Goal: Check status: Check status

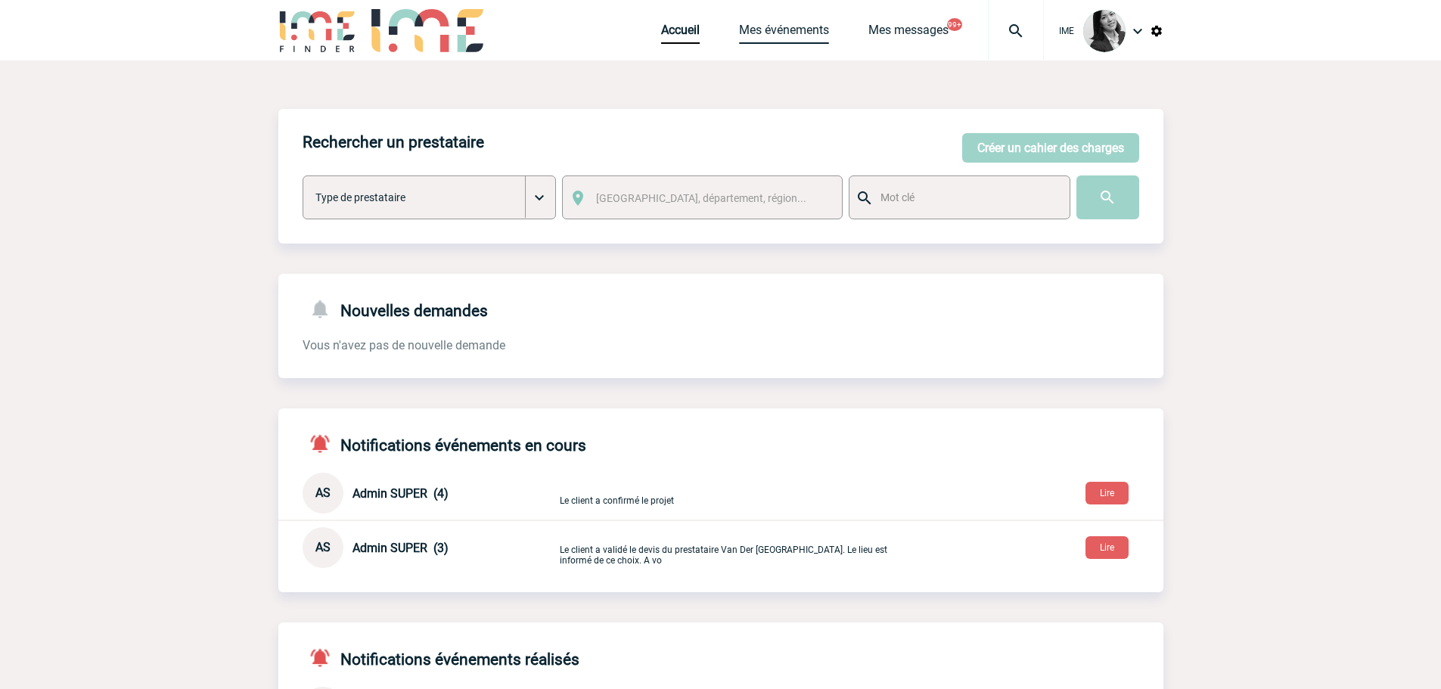
click at [769, 28] on link "Mes événements" at bounding box center [784, 33] width 90 height 21
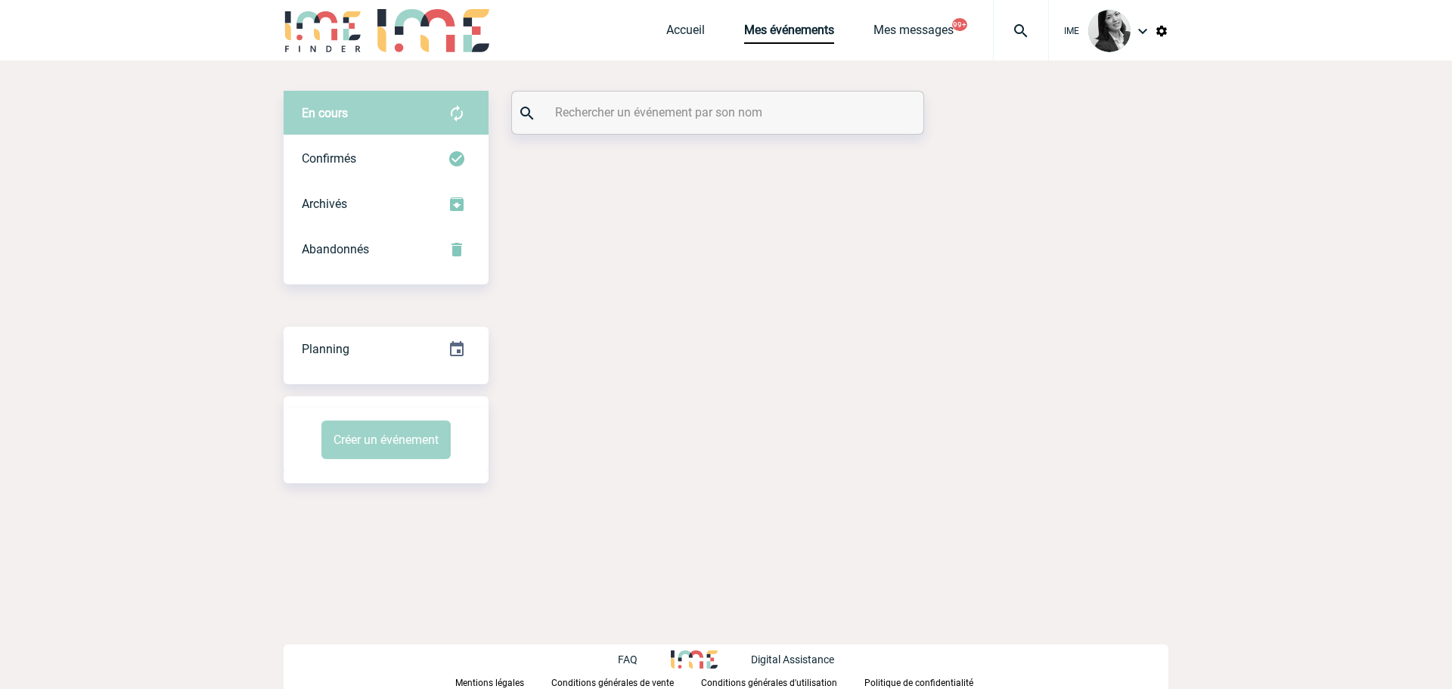
click at [657, 115] on input "text" at bounding box center [719, 112] width 337 height 22
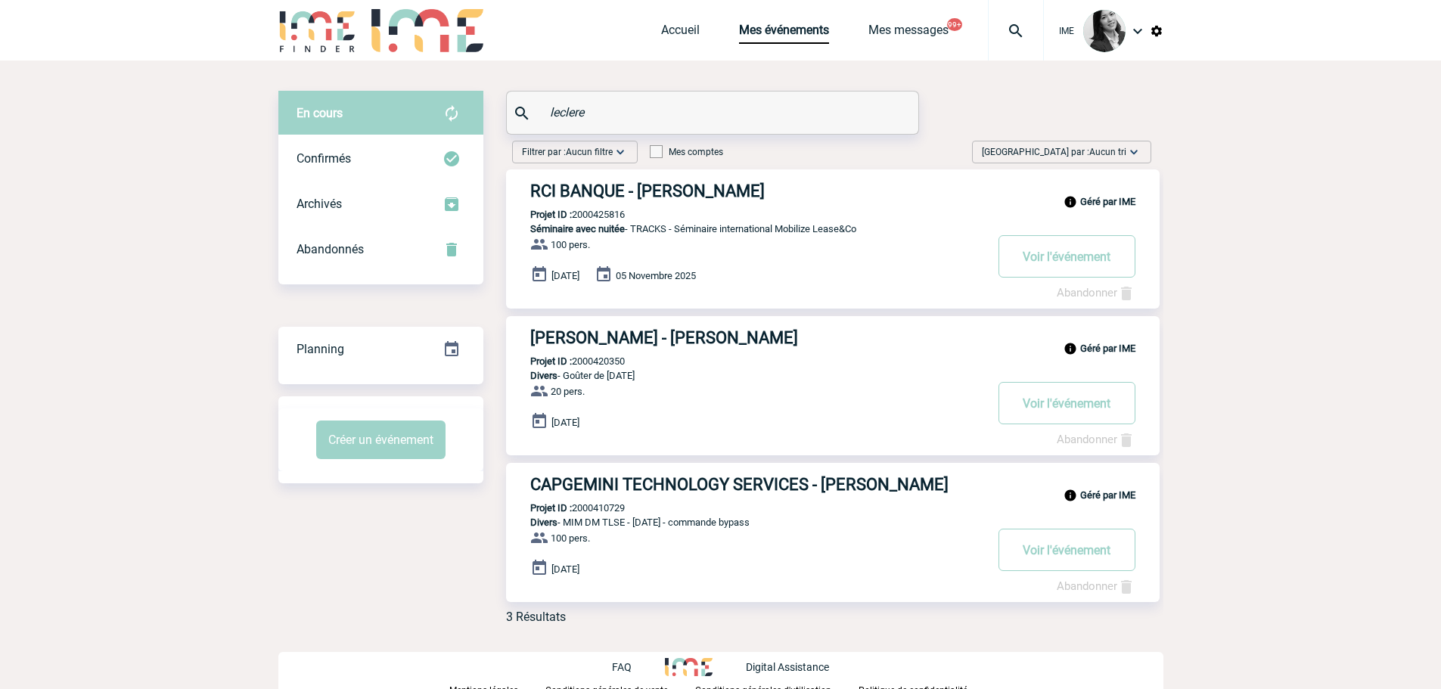
type input "leclere"
click at [684, 186] on h3 "RCI BANQUE - Louis-Maxence LECLERE" at bounding box center [757, 191] width 454 height 19
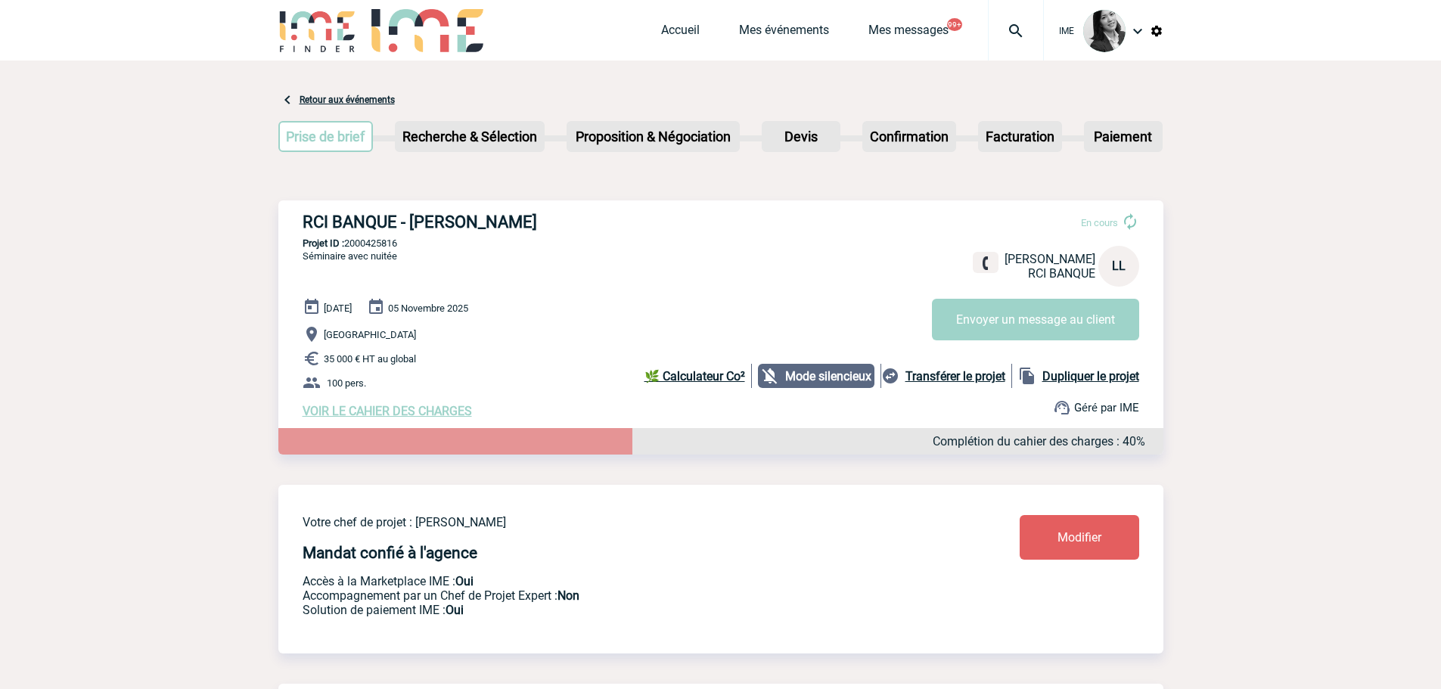
drag, startPoint x: 177, startPoint y: 181, endPoint x: 179, endPoint y: 252, distance: 71.1
click at [419, 244] on p "Projet ID : 2000425816" at bounding box center [720, 243] width 885 height 11
drag, startPoint x: 408, startPoint y: 244, endPoint x: 348, endPoint y: 245, distance: 59.8
click at [348, 245] on p "Projet ID : 2000425816" at bounding box center [720, 243] width 885 height 11
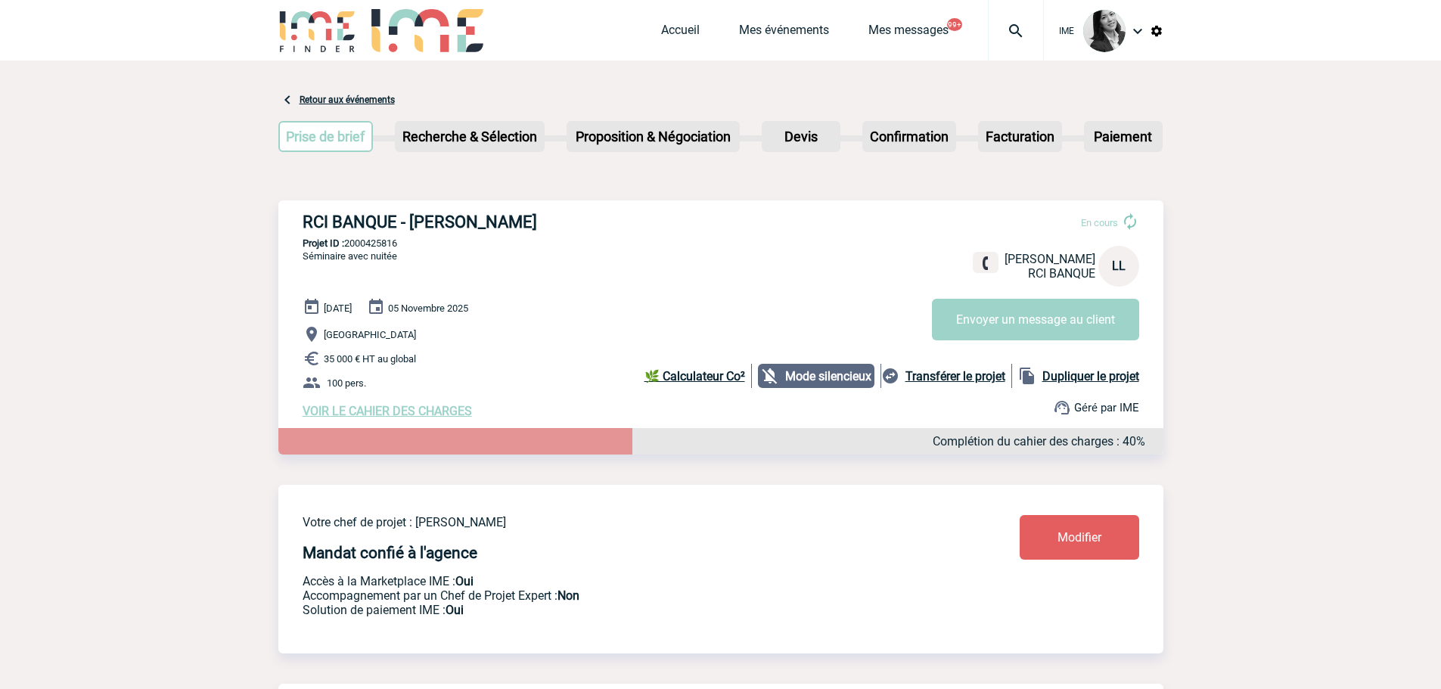
copy p "2000425816"
drag, startPoint x: 226, startPoint y: 225, endPoint x: 246, endPoint y: 287, distance: 65.8
click at [717, 209] on div "RCI BANQUE - Louis-Maxence LECLERE En cours Louis-Maxence LECLERE RCI BANQUE LL…" at bounding box center [720, 315] width 885 height 230
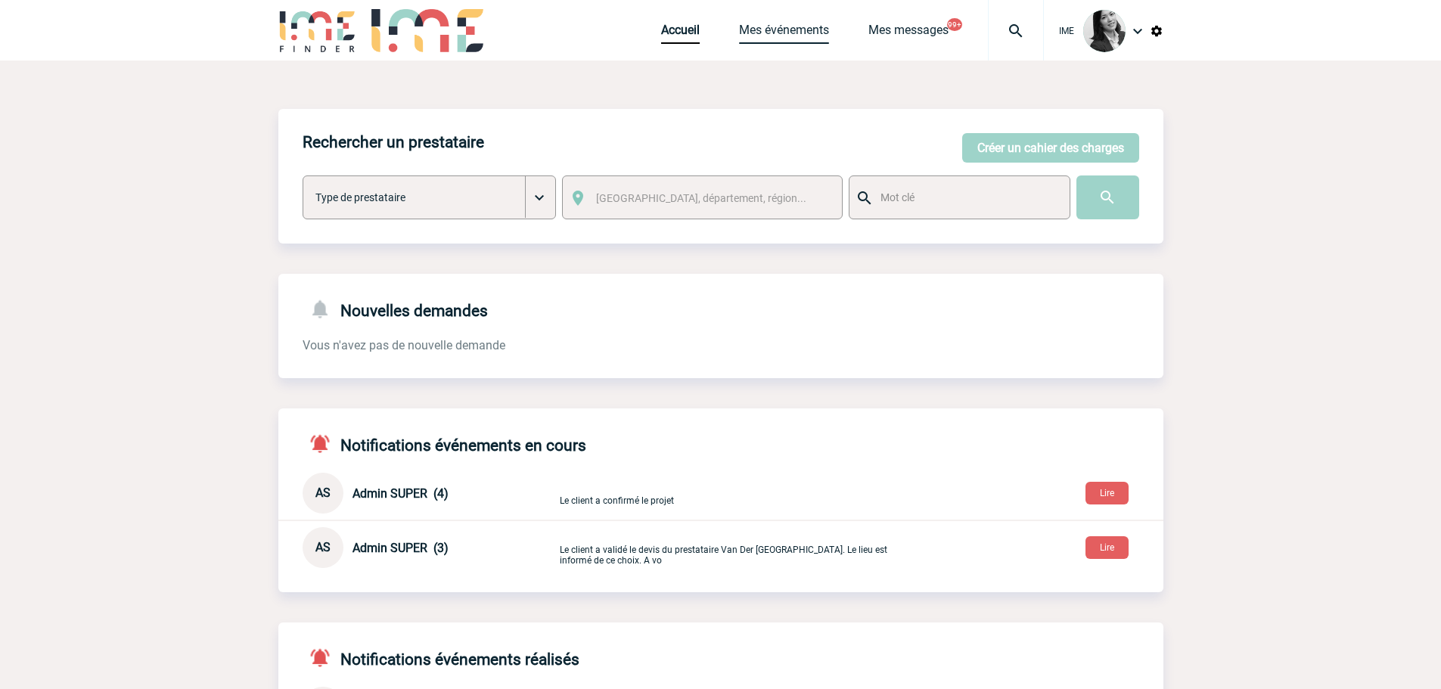
drag, startPoint x: 787, startPoint y: 26, endPoint x: 781, endPoint y: 33, distance: 8.0
click at [787, 26] on link "Mes événements" at bounding box center [784, 33] width 90 height 21
